Goal: Task Accomplishment & Management: Complete application form

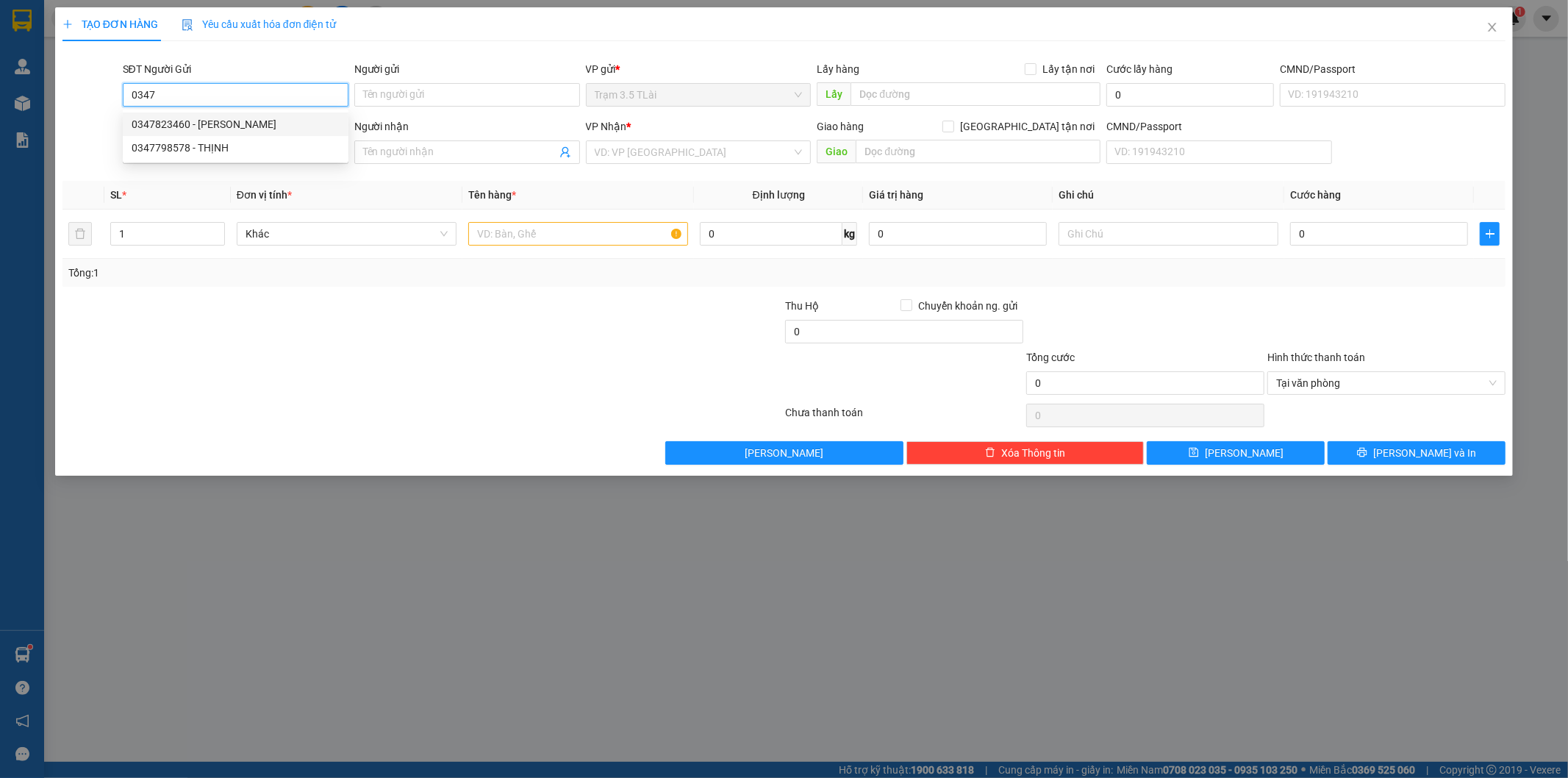
click at [269, 122] on div "0347823460 - [PERSON_NAME]" at bounding box center [235, 124] width 208 height 16
type input "0347823460"
type input "[PERSON_NAME]"
type input "0945798829"
type input "hân"
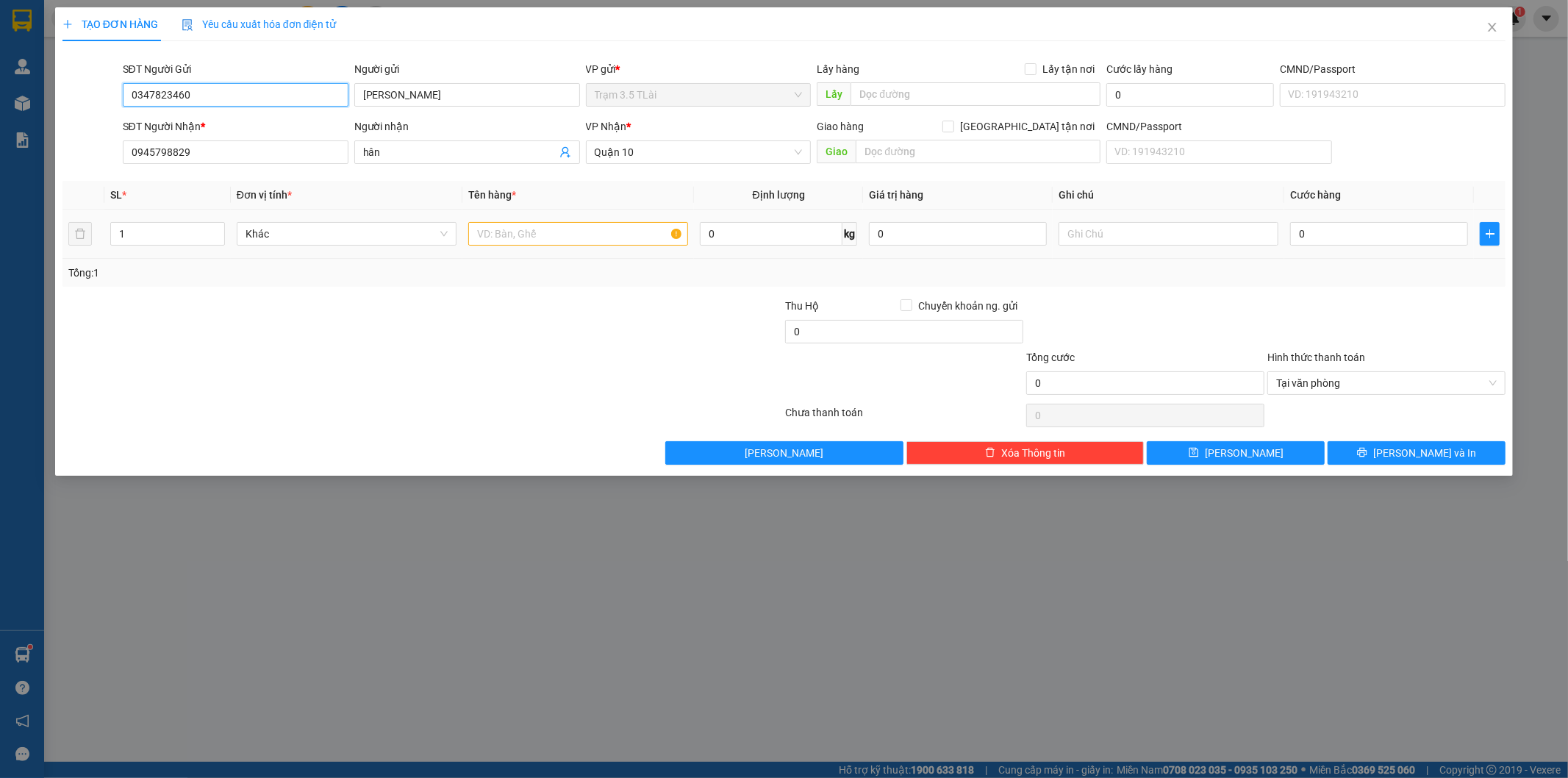
type input "0347823460"
click at [496, 226] on input "text" at bounding box center [578, 233] width 220 height 23
type input "bọc áo"
click at [1317, 241] on input "0" at bounding box center [1379, 233] width 178 height 23
type input "4"
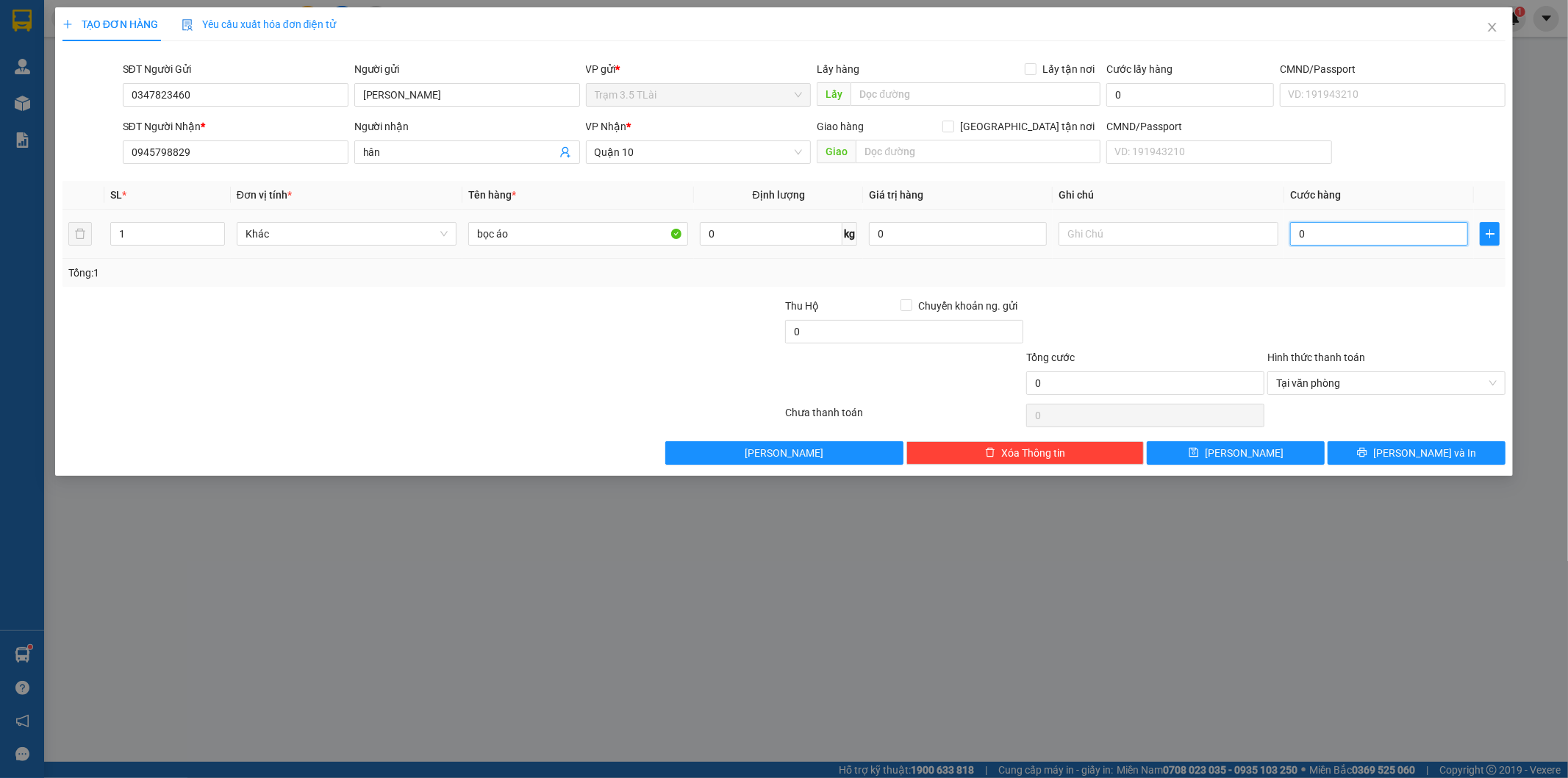
type input "4"
type input "40"
type input "40.000"
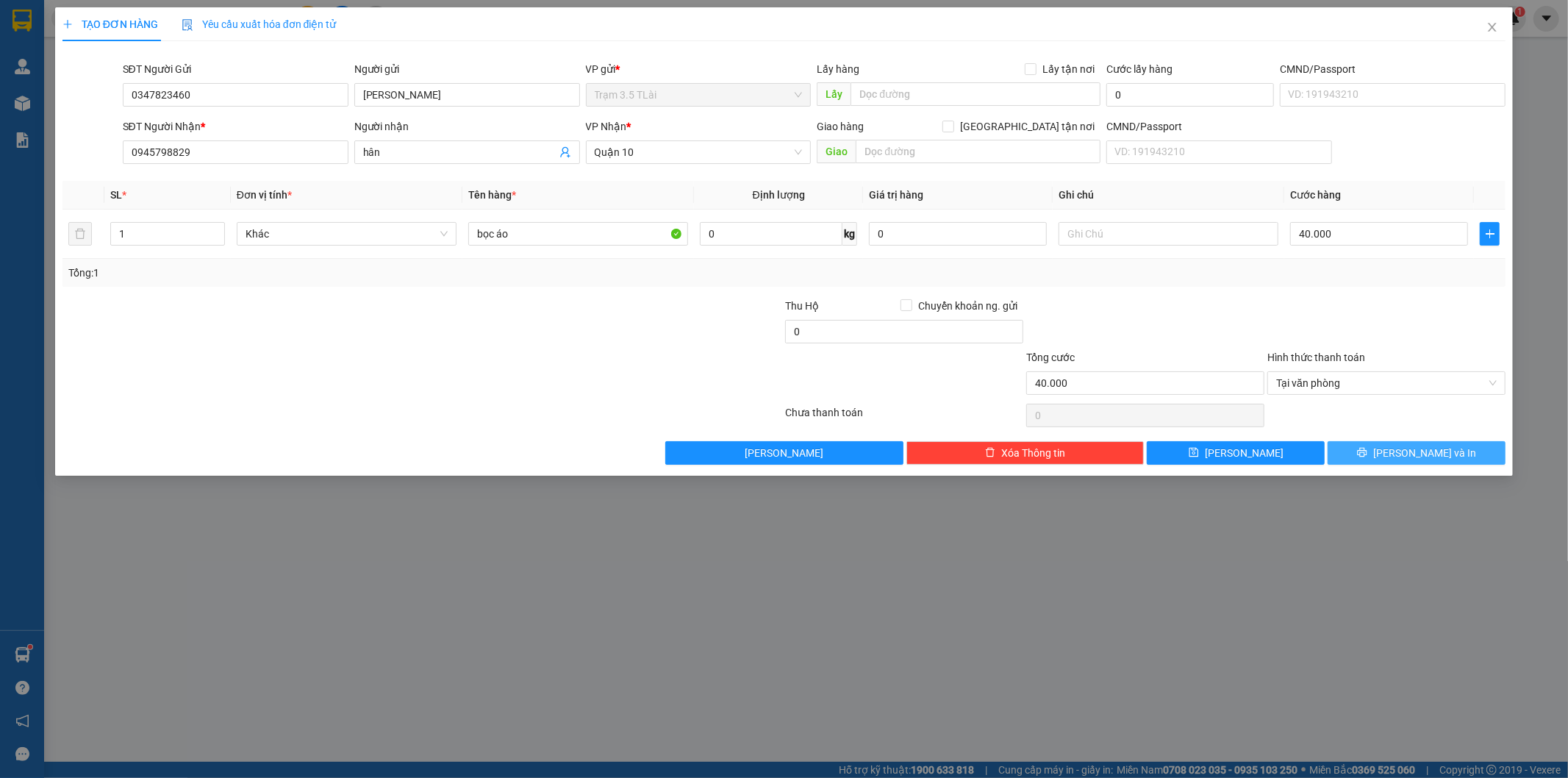
click at [1401, 456] on button "[PERSON_NAME] và In" at bounding box center [1417, 452] width 178 height 23
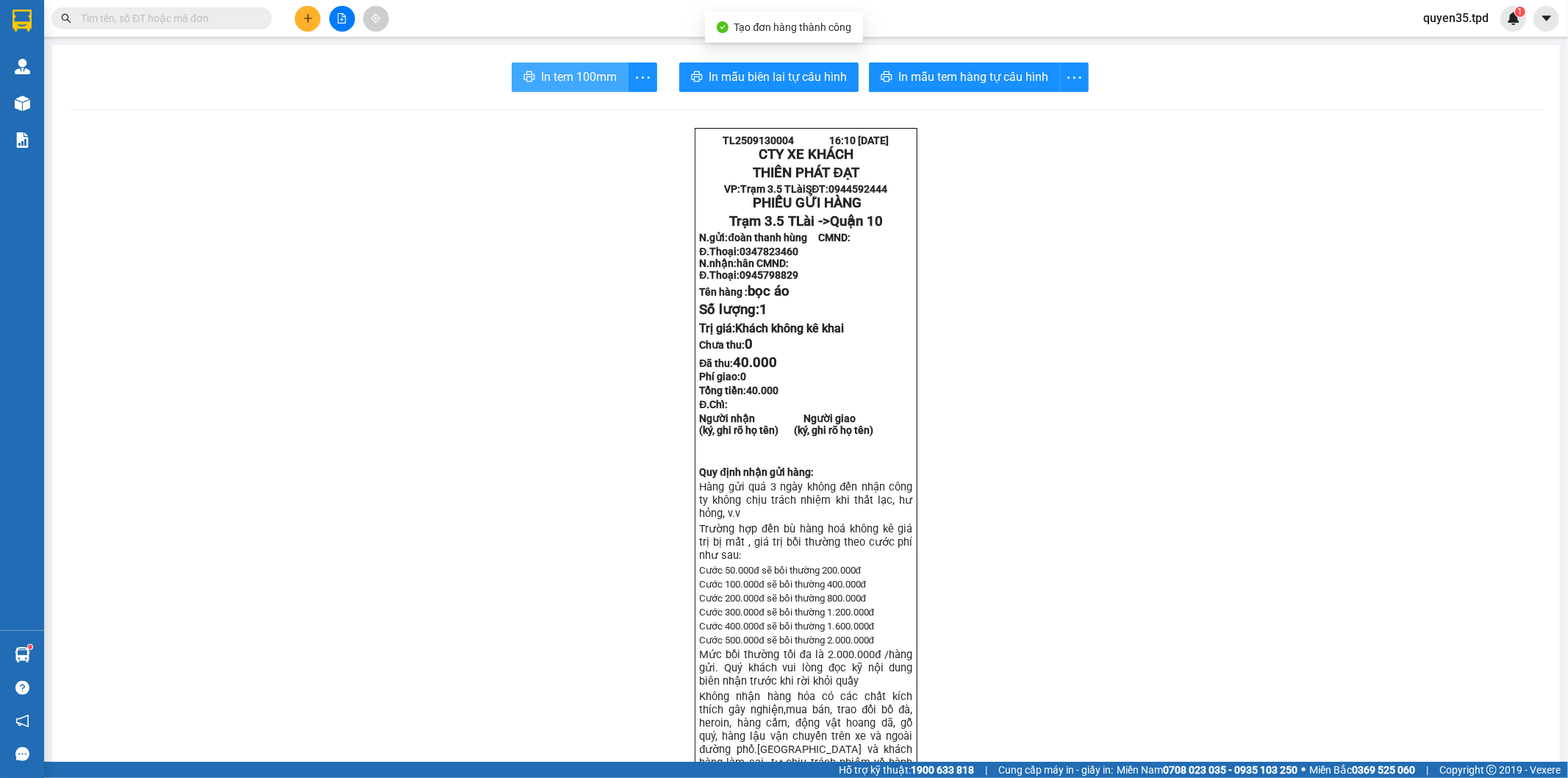
click at [585, 71] on span "In tem 100mm" at bounding box center [579, 76] width 75 height 18
